Goal: Task Accomplishment & Management: Complete application form

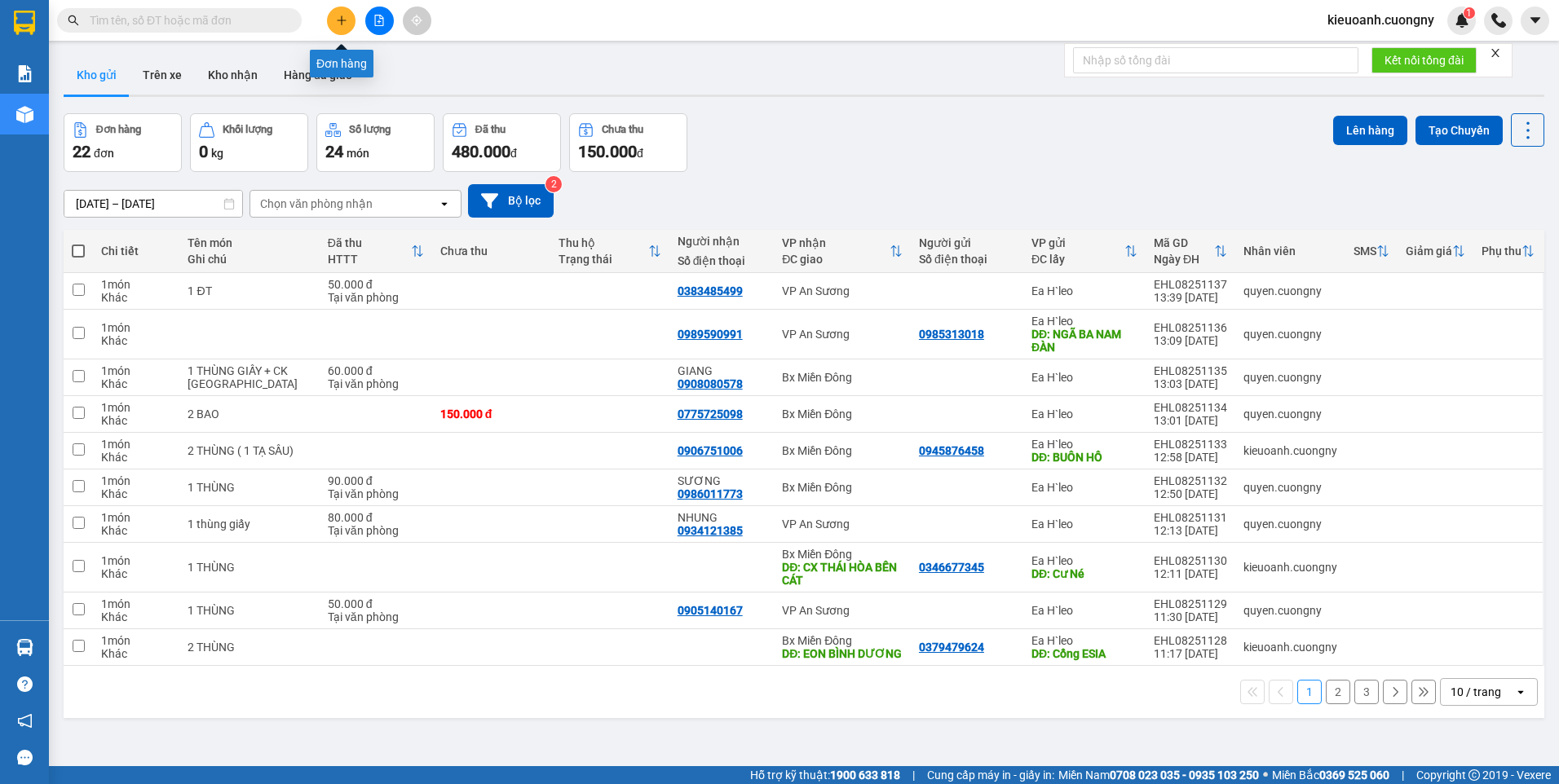
click at [338, 26] on icon "plus" at bounding box center [342, 20] width 11 height 11
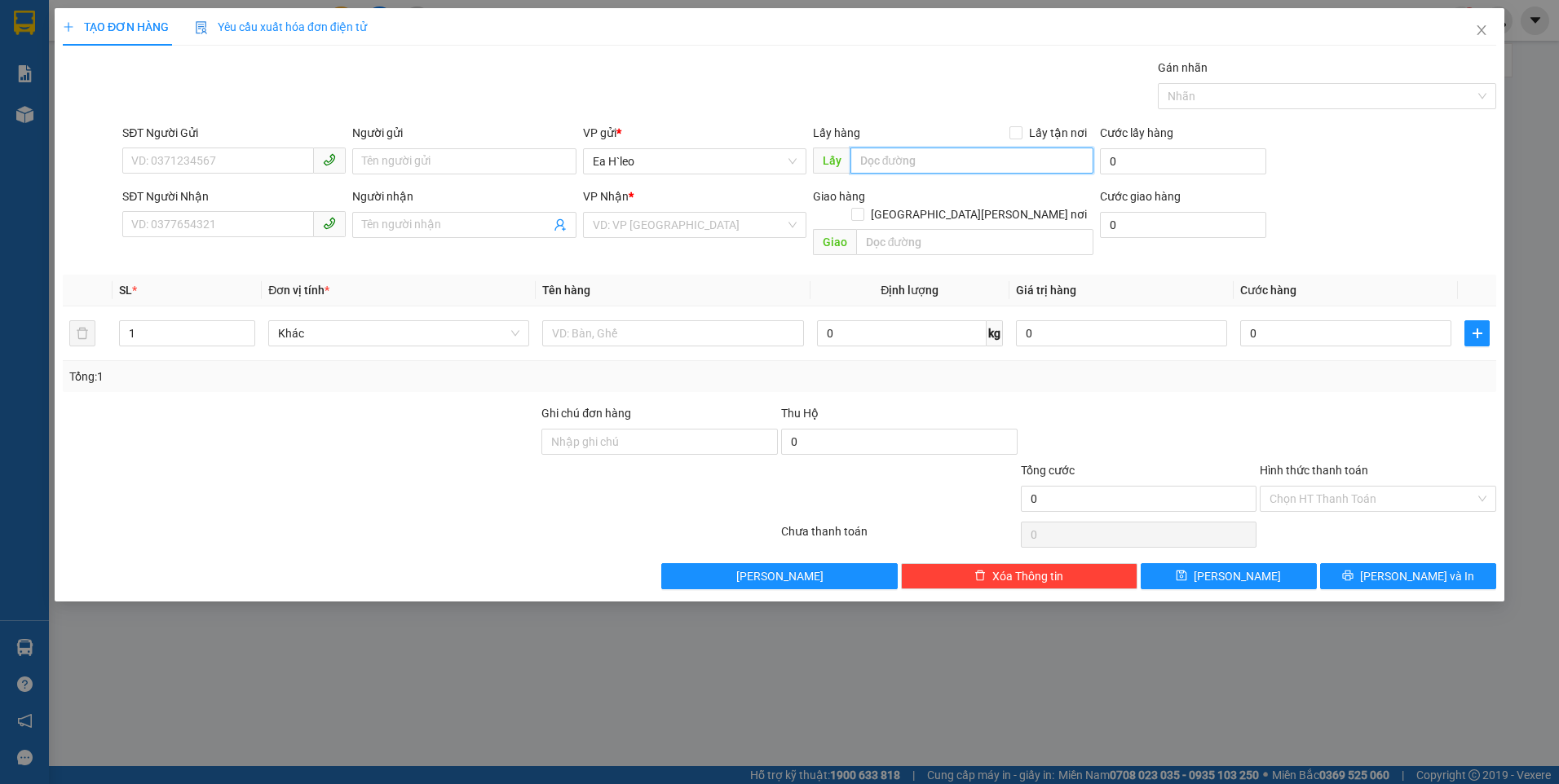
click at [887, 160] on input "text" at bounding box center [972, 161] width 243 height 27
type input "c"
type input "Cư né"
click at [612, 236] on input "search" at bounding box center [689, 225] width 192 height 25
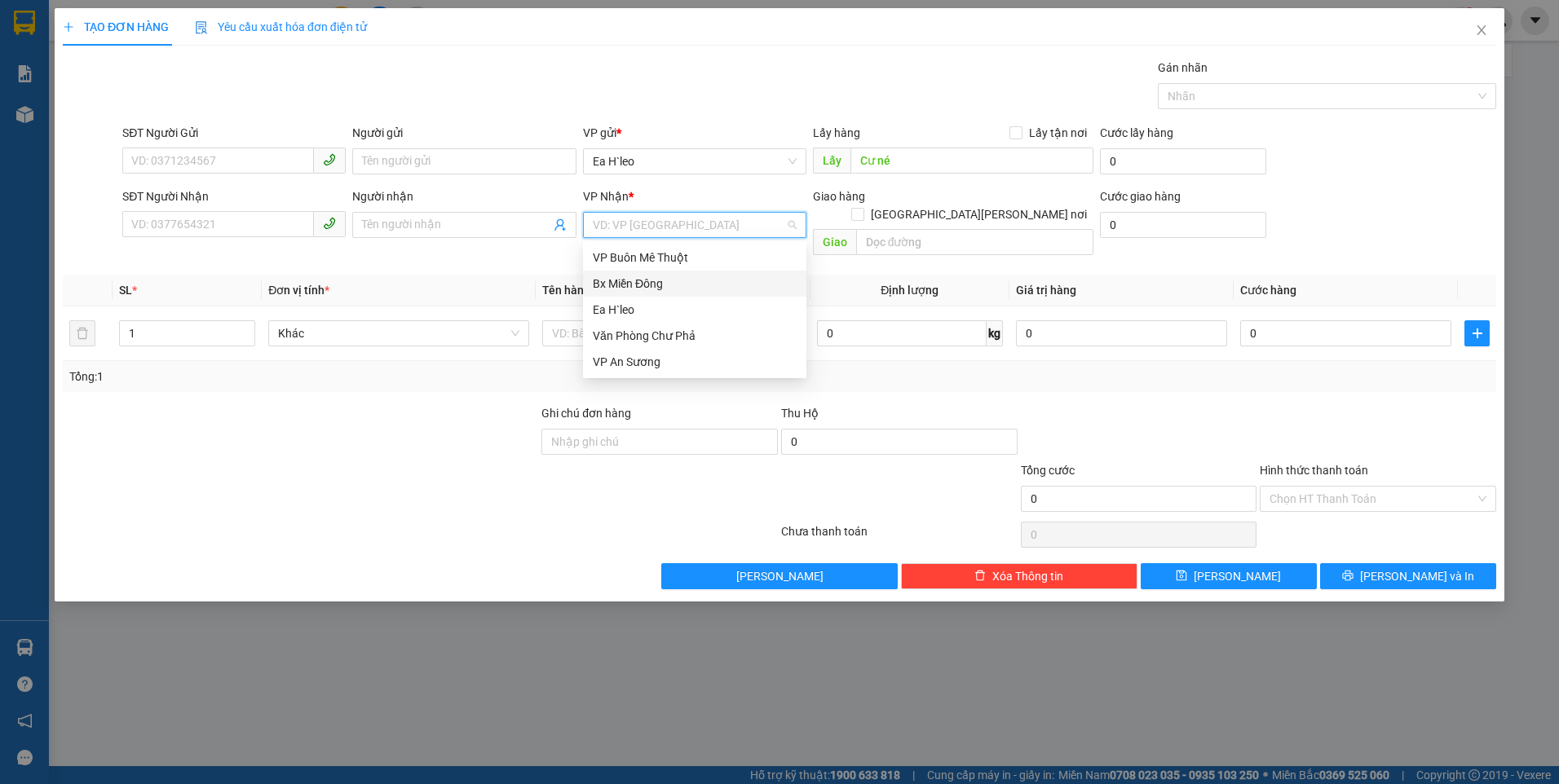
click at [634, 277] on div "Bx Miền Đông" at bounding box center [694, 283] width 204 height 18
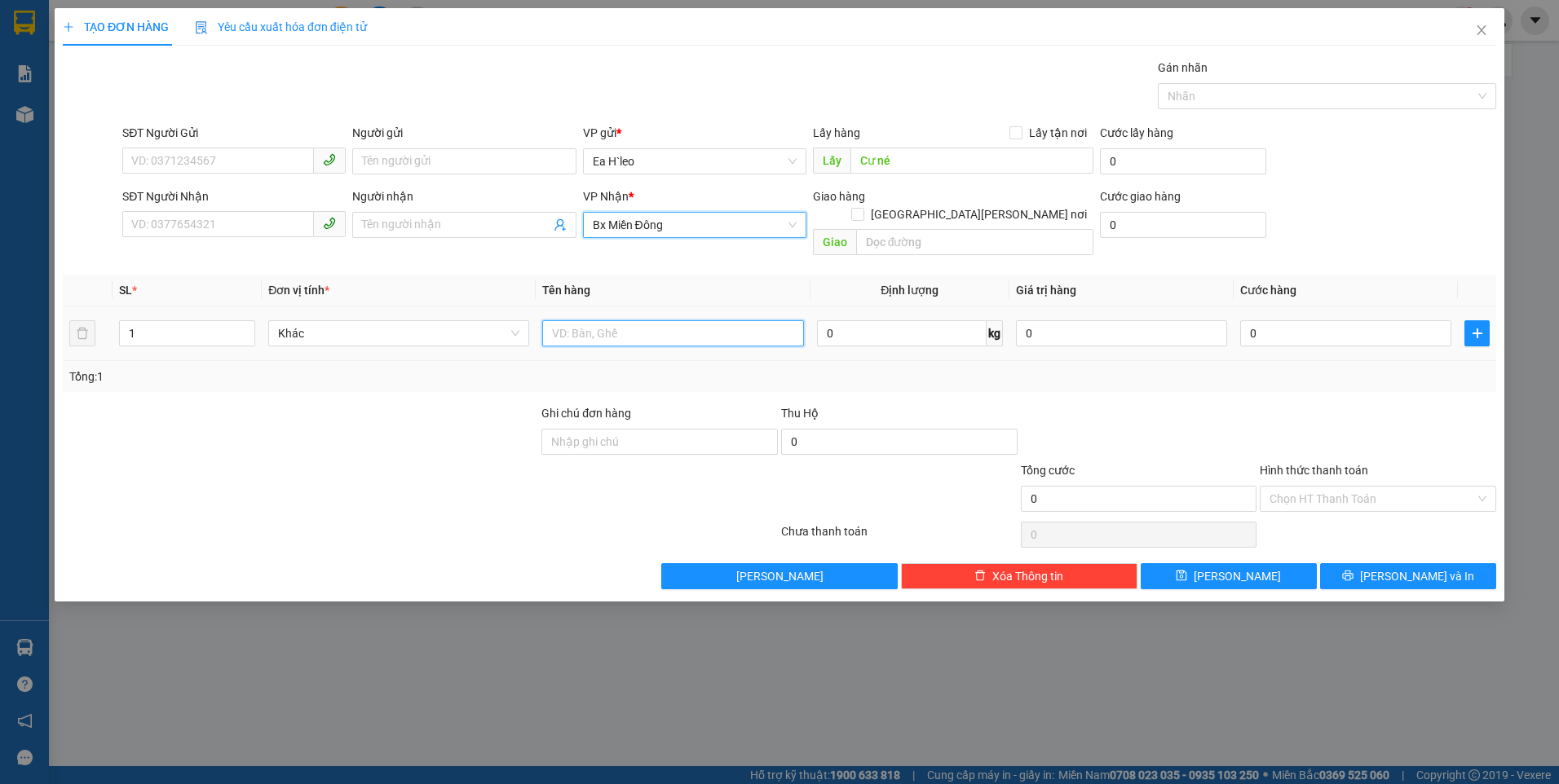
click at [607, 320] on input "text" at bounding box center [673, 333] width 261 height 27
type input "2 THÙNG"
click at [216, 169] on input "SĐT Người Gửi" at bounding box center [218, 161] width 191 height 27
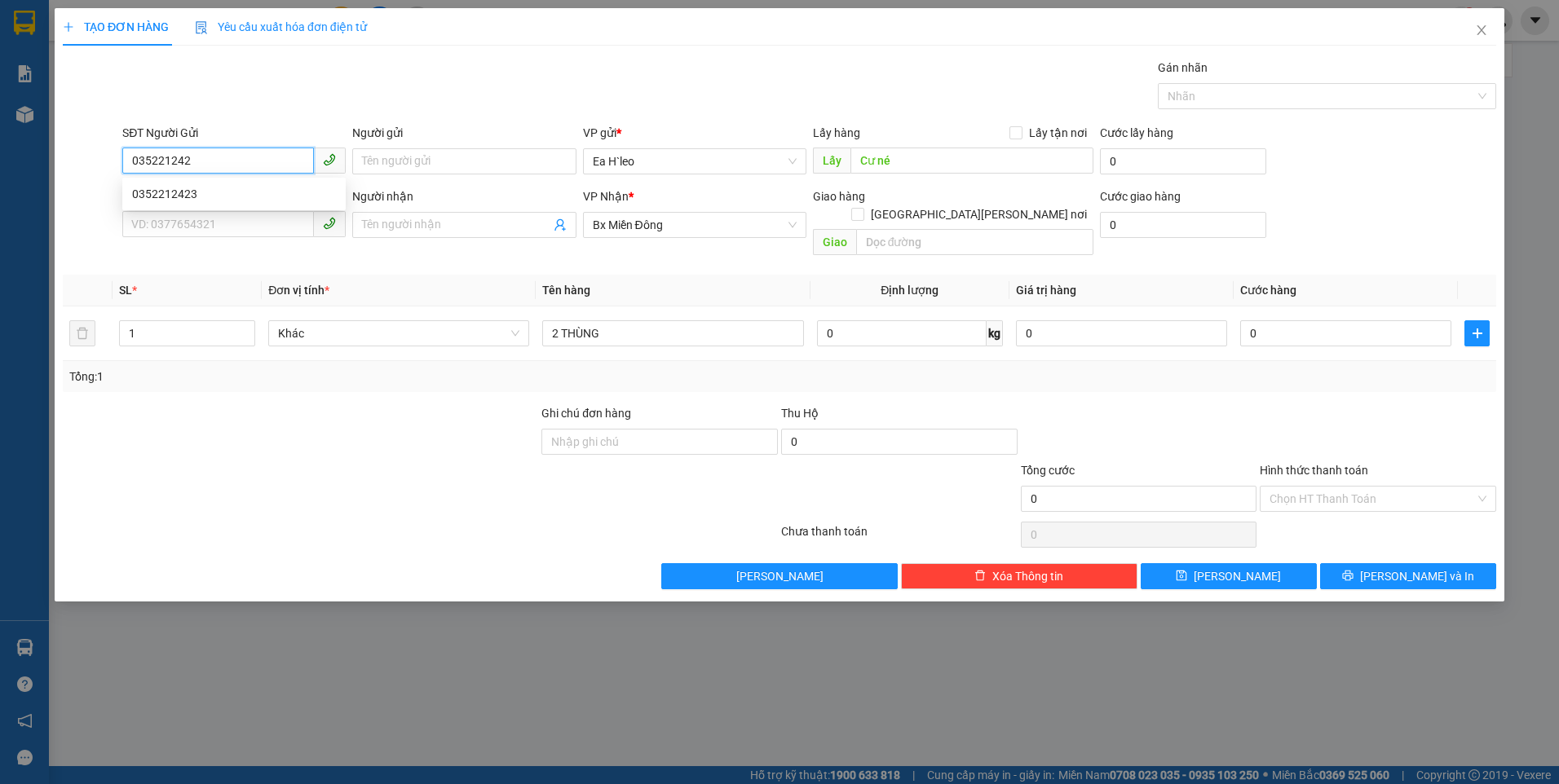
type input "0352212423"
click at [157, 197] on div "0352212423" at bounding box center [233, 193] width 204 height 18
type input "Y Moal BMT"
drag, startPoint x: 155, startPoint y: 167, endPoint x: 168, endPoint y: 157, distance: 16.4
click at [155, 166] on input "0352212423" at bounding box center [218, 161] width 191 height 27
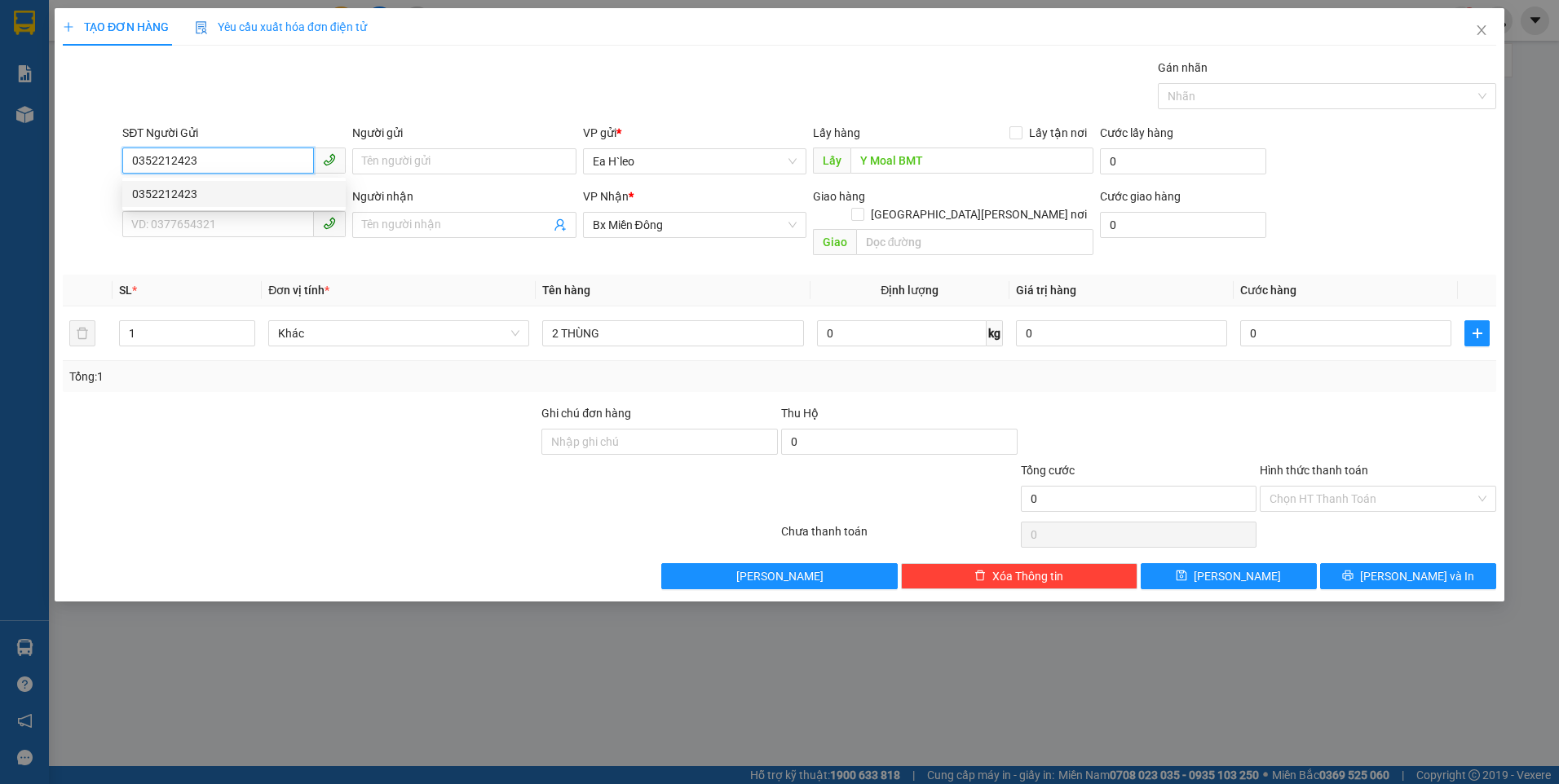
click at [175, 156] on input "0352212423" at bounding box center [218, 161] width 191 height 27
click at [228, 152] on input "0352212423" at bounding box center [218, 161] width 191 height 27
click at [255, 190] on div "0352212423" at bounding box center [233, 193] width 204 height 18
type input "0352212423"
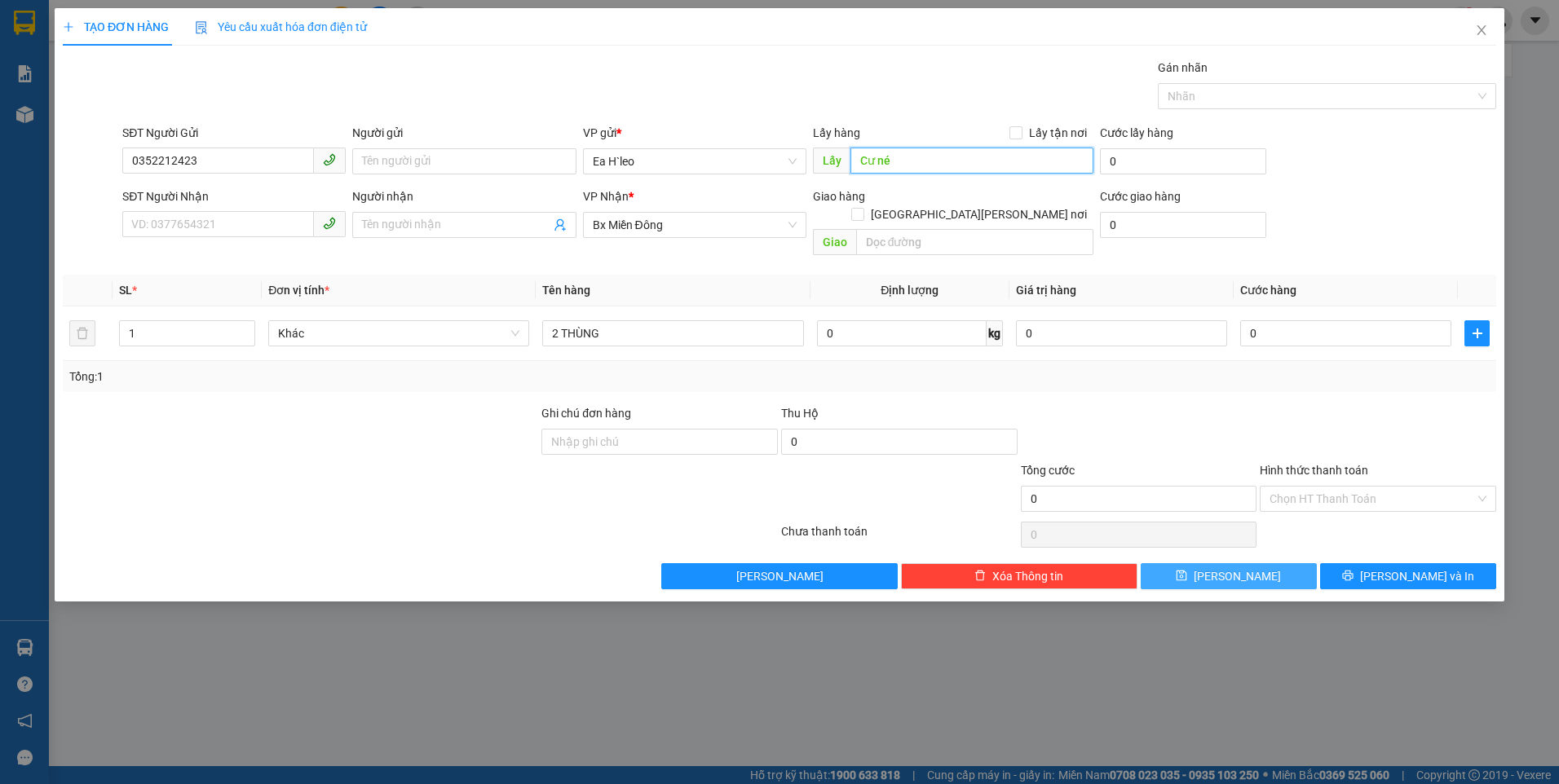
type input "Cư né"
click at [1273, 563] on button "[PERSON_NAME]" at bounding box center [1229, 577] width 176 height 27
click at [1478, 28] on icon "close" at bounding box center [1482, 30] width 13 height 13
